Goal: Task Accomplishment & Management: Complete application form

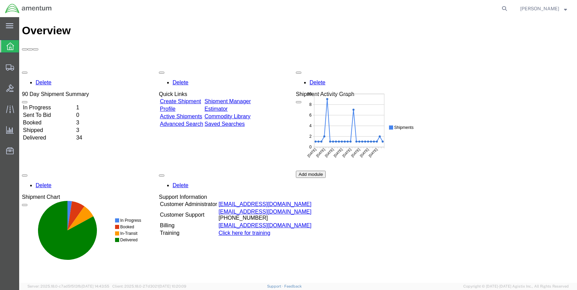
click at [251, 98] on link "Shipment Manager" at bounding box center [227, 101] width 46 height 6
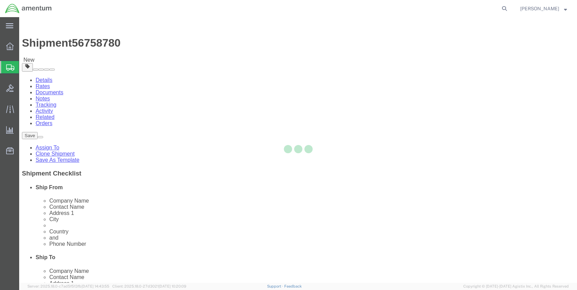
select select "42740"
select select "42712"
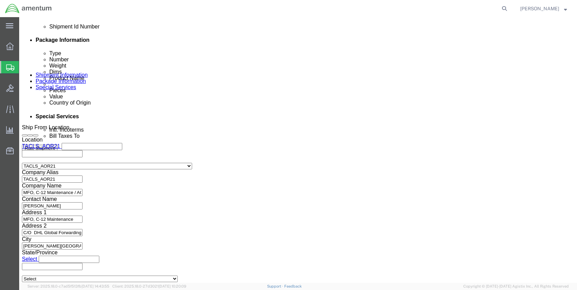
scroll to position [349, 0]
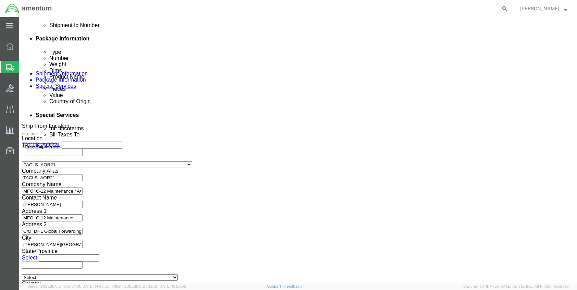
drag, startPoint x: 410, startPoint y: 241, endPoint x: 339, endPoint y: 231, distance: 71.3
click button "Continue"
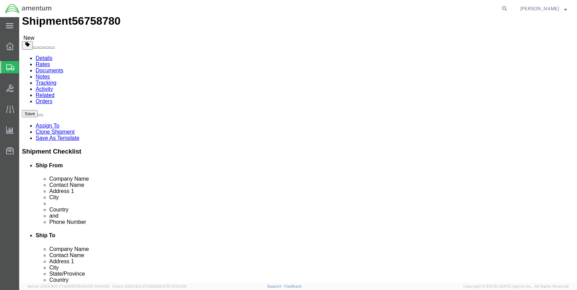
scroll to position [34, 0]
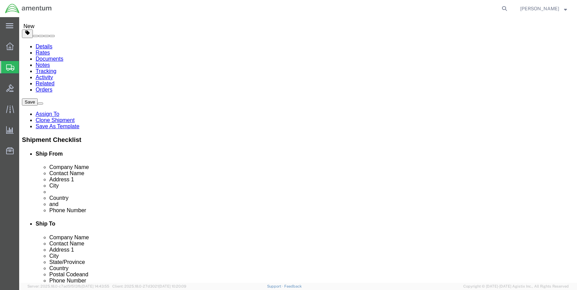
click link "Add Content"
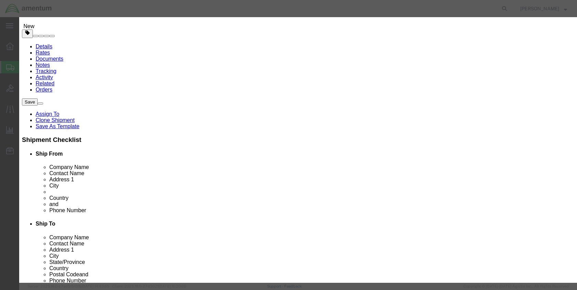
click select "Select ADP AED AFN ALL AMD AOA ARS ATS AUD AWG AZN BAM BBD BDT BGL BGN BHD BIF …"
select select "USD"
click select "Select ADP AED AFN ALL AMD AOA ARS ATS AUD AWG AZN BAM BBD BDT BGL BGN BHD BIF …"
click input "0"
type input "500"
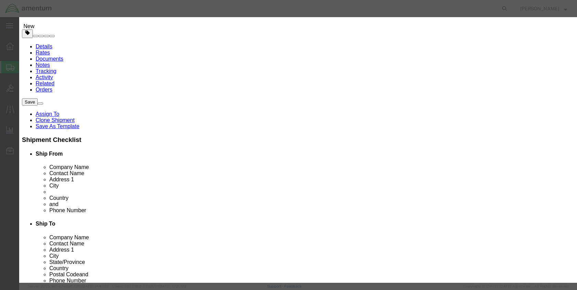
click input "text"
type input "500"
click label "Class"
drag, startPoint x: 176, startPoint y: 65, endPoint x: 156, endPoint y: 65, distance: 19.9
click div "500"
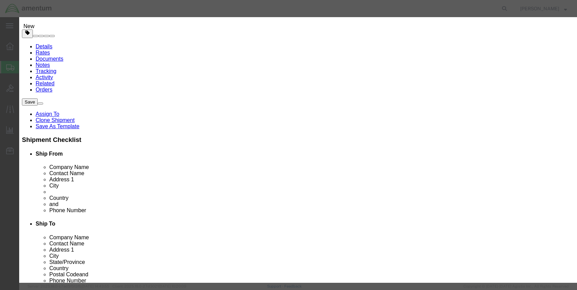
type input "1"
click label "Pieces"
drag, startPoint x: 178, startPoint y: 80, endPoint x: 165, endPoint y: 80, distance: 13.7
click input "1"
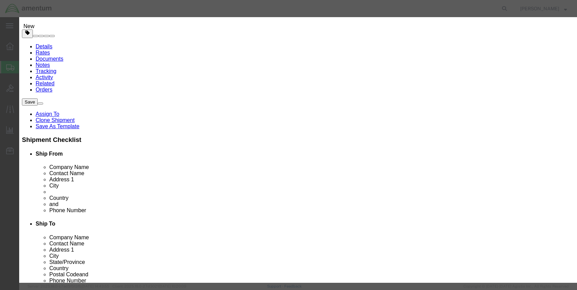
drag, startPoint x: 173, startPoint y: 65, endPoint x: 157, endPoint y: 65, distance: 15.8
click input "1"
type input "500"
click label "Pieces"
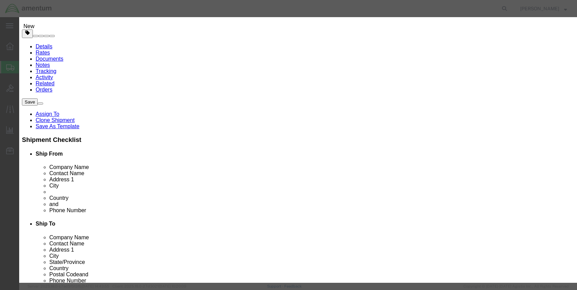
click select "Select [GEOGRAPHIC_DATA] [GEOGRAPHIC_DATA] [GEOGRAPHIC_DATA] [GEOGRAPHIC_DATA] …"
select select "US"
click select "Select [GEOGRAPHIC_DATA] [GEOGRAPHIC_DATA] [GEOGRAPHIC_DATA] [GEOGRAPHIC_DATA] …"
click div "Product Name Pieces 500 Select Bag Barrels 100Board Feet Bottle Box Blister Pac…"
click button "Save & Close"
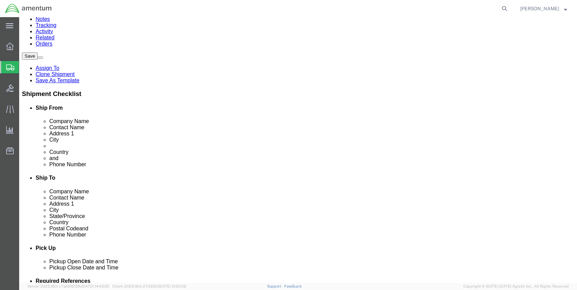
scroll to position [83, 0]
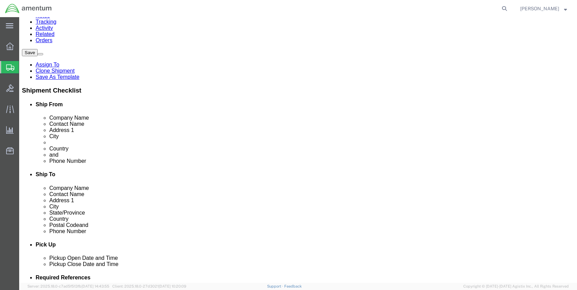
click button "Rate Shipment"
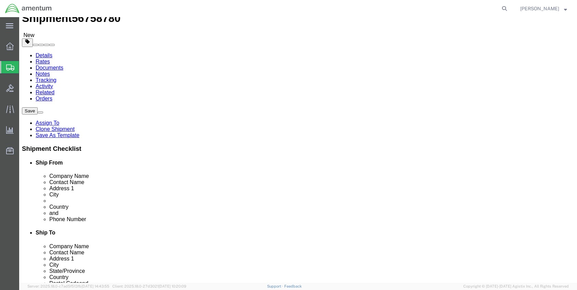
scroll to position [0, 0]
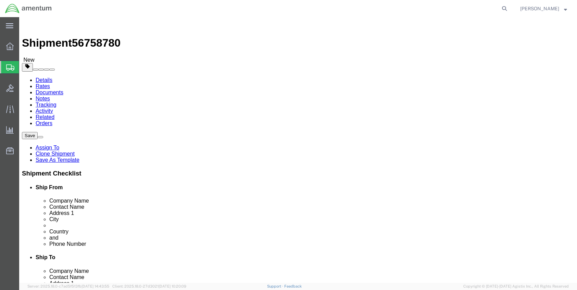
click icon
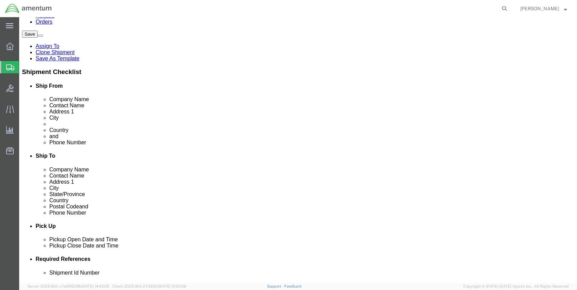
scroll to position [103, 0]
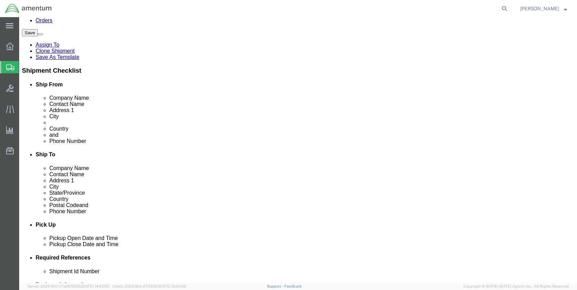
click icon
click dd
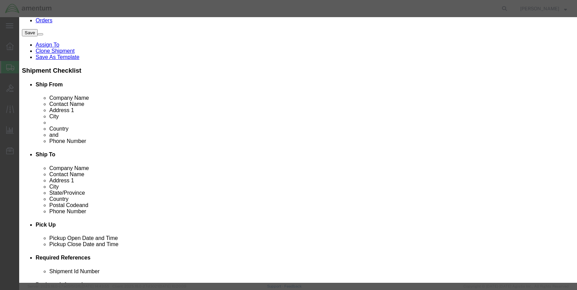
click input "text"
click label "Class"
click input "500"
type input "500.00"
click label "Class"
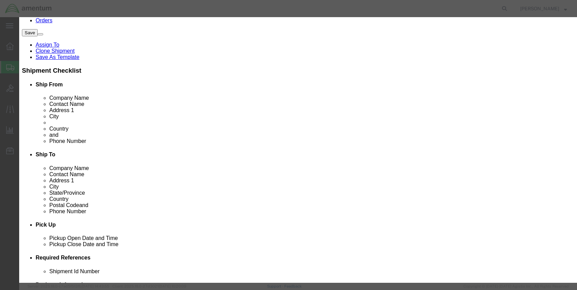
click button "Save & Close"
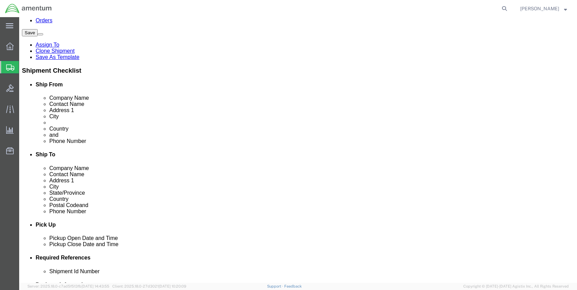
click icon
click p
click div "Package Content # 1 1 x Cardboard Box(es) Package Type Select BCK Boxes Bale(s)…"
click dd "500.00 USD"
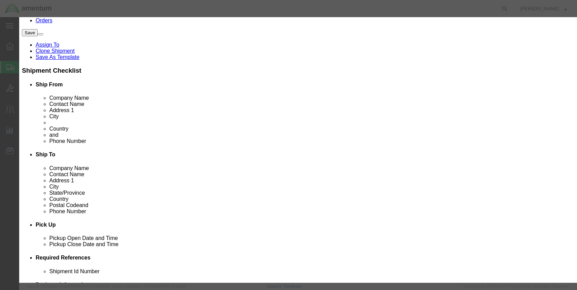
drag, startPoint x: 176, startPoint y: 78, endPoint x: 155, endPoint y: 79, distance: 21.2
click div "500.00"
type input "1.00"
click div "Product Name LOGBOOK, MAINT RECORDS, AIRCRAFT Pieces 1.00 Select Bag Barrels 10…"
click button "Save & Close"
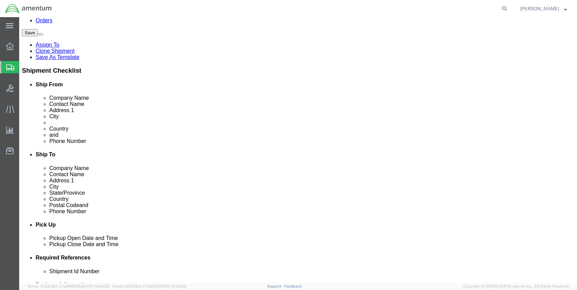
click div "Pieces: 500.00 Each Total value: 500.00 USD"
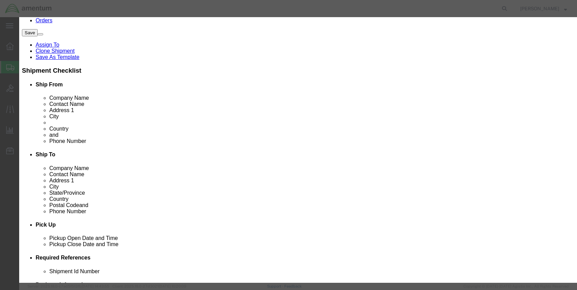
click textarea
type textarea "Documents"
click div
click input "text"
type input "Documents"
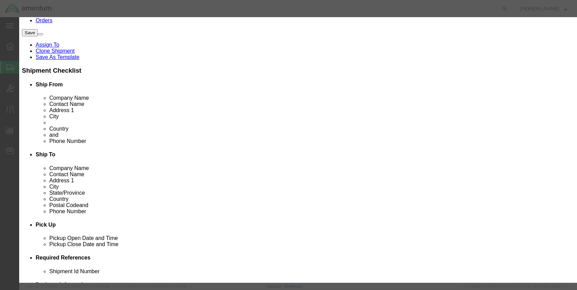
click button "Save & Close"
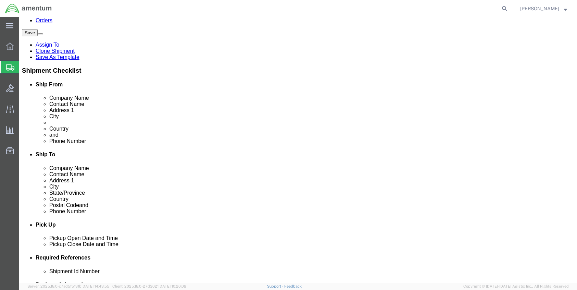
click button "Rate Shipment"
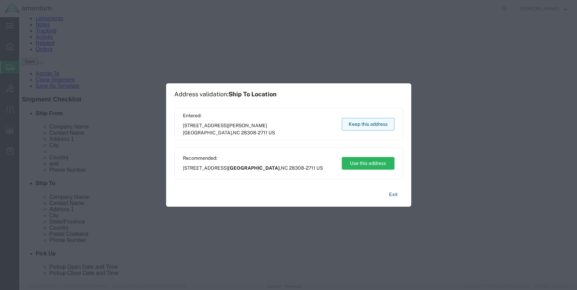
click at [359, 122] on button "Keep this address" at bounding box center [368, 124] width 53 height 13
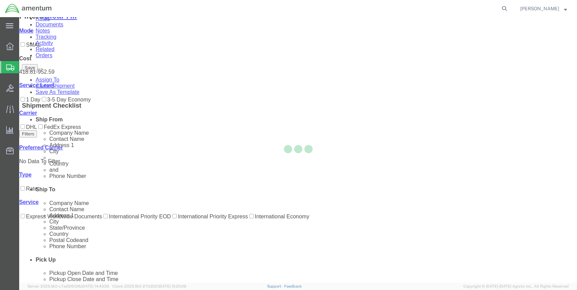
scroll to position [0, 0]
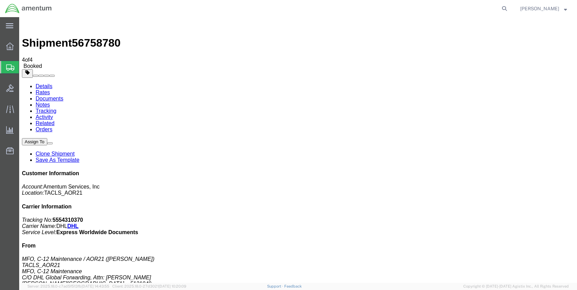
drag, startPoint x: 60, startPoint y: 122, endPoint x: 177, endPoint y: 60, distance: 132.2
